Goal: Information Seeking & Learning: Learn about a topic

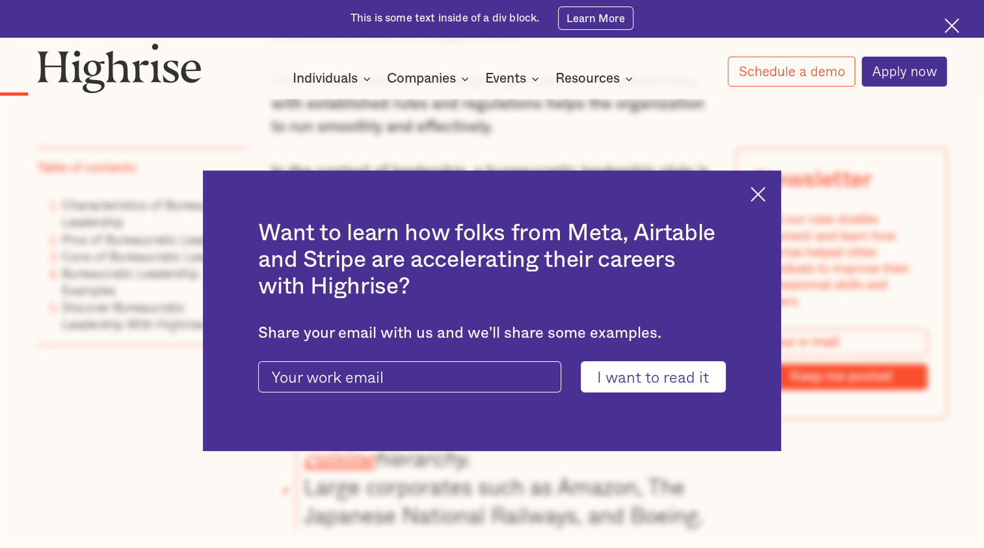
scroll to position [1092, 0]
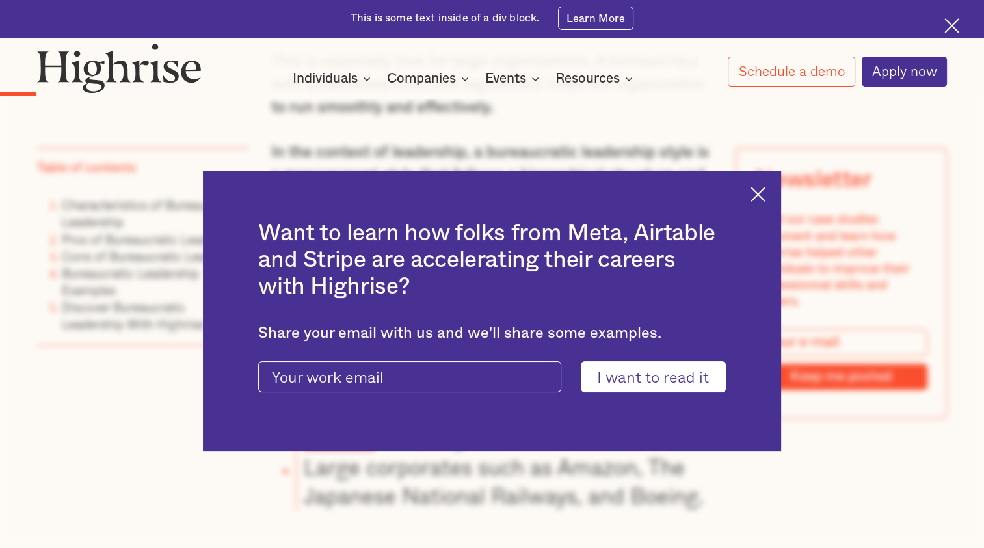
click at [760, 201] on div "Want to learn how folks from Meta, Airtable and Stripe are accelerating their c…" at bounding box center [492, 310] width 578 height 280
click at [769, 183] on div "Want to learn how folks from Meta, Airtable and Stripe are accelerating their c…" at bounding box center [492, 310] width 578 height 280
click at [762, 196] on img at bounding box center [758, 194] width 15 height 15
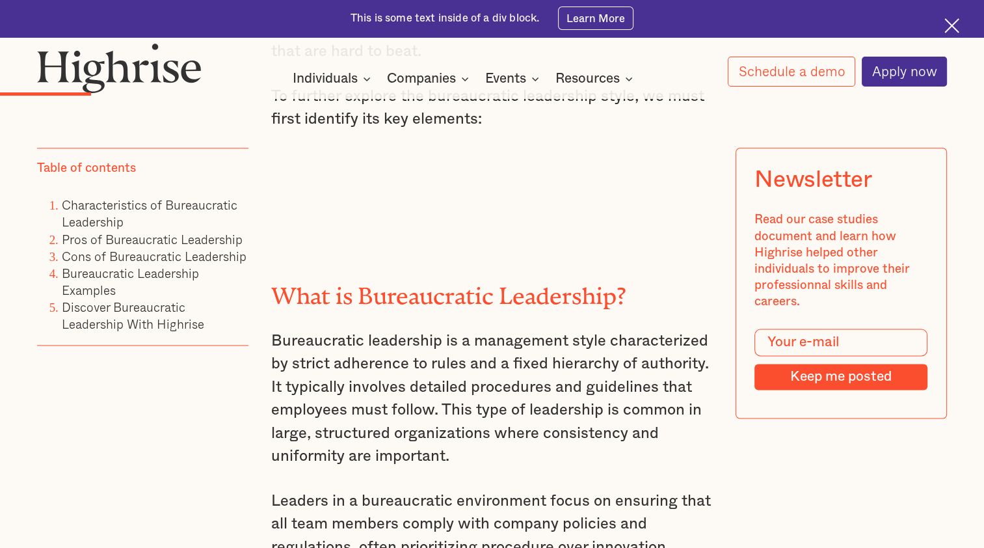
scroll to position [1808, 0]
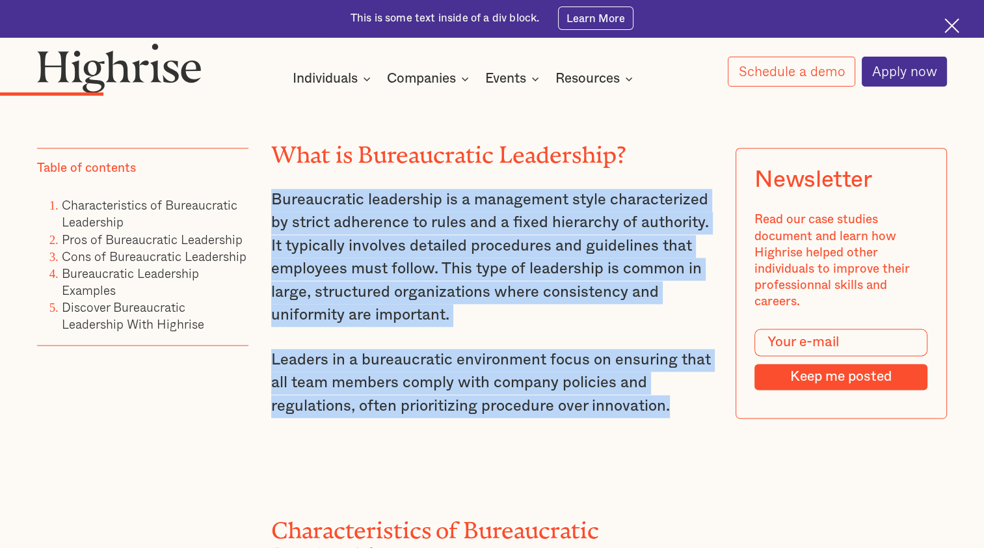
drag, startPoint x: 269, startPoint y: 206, endPoint x: 698, endPoint y: 422, distance: 480.6
copy div "Bureaucratic leadership is a management style characterized by strict adherence…"
